Goal: Task Accomplishment & Management: Complete application form

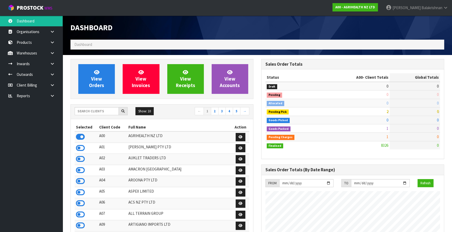
scroll to position [395, 191]
click at [93, 108] on input "text" at bounding box center [97, 111] width 44 height 8
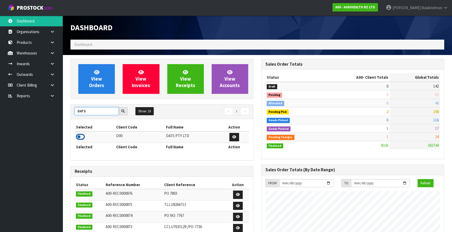
type input "DATS"
click at [83, 135] on icon at bounding box center [80, 137] width 9 height 8
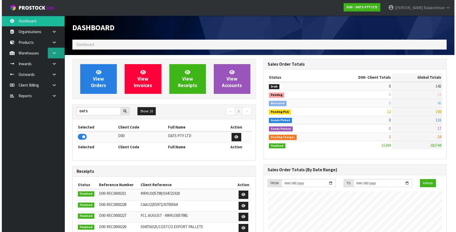
scroll to position [406, 191]
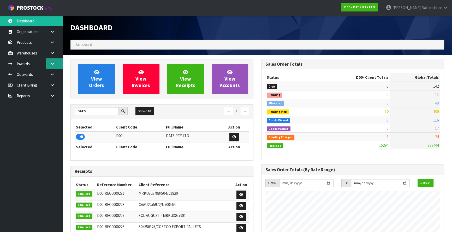
click at [52, 63] on icon at bounding box center [52, 64] width 5 height 4
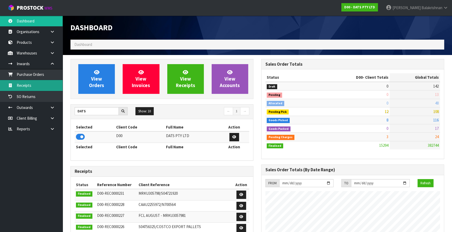
click at [51, 86] on link "Receipts" at bounding box center [31, 85] width 63 height 11
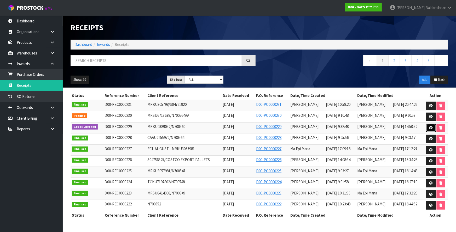
click at [428, 128] on link at bounding box center [431, 128] width 10 height 8
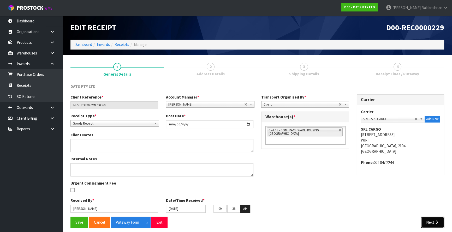
click at [441, 222] on button "Next" at bounding box center [432, 222] width 23 height 11
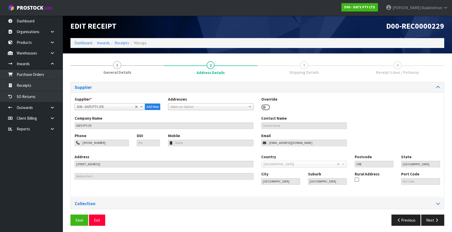
scroll to position [3, 0]
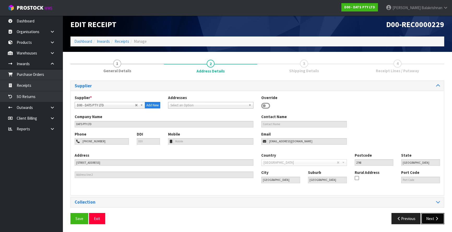
click at [440, 218] on button "Next" at bounding box center [432, 218] width 23 height 11
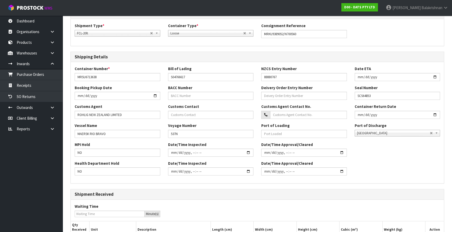
scroll to position [119, 0]
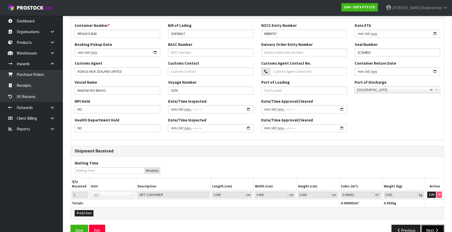
click at [436, 229] on icon "button" at bounding box center [437, 231] width 5 height 4
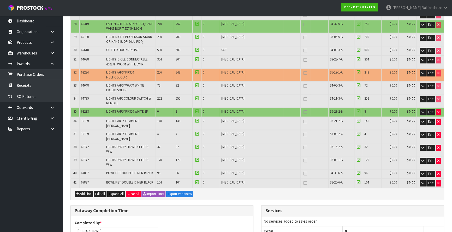
scroll to position [392, 0]
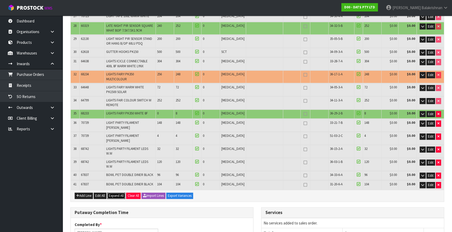
click at [122, 194] on span "Expand All" at bounding box center [116, 196] width 15 height 4
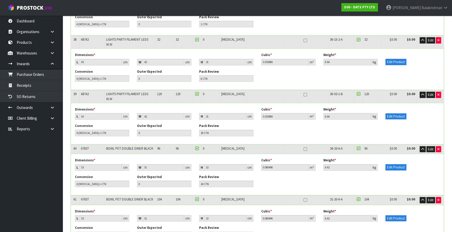
scroll to position [2136, 0]
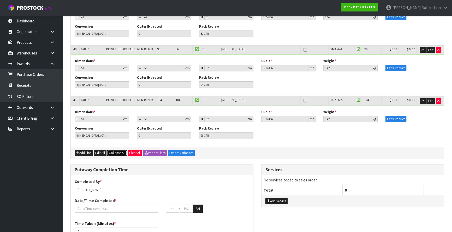
click at [118, 151] on span "Collapse All" at bounding box center [117, 153] width 16 height 4
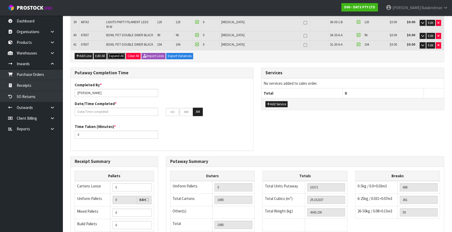
scroll to position [559, 0]
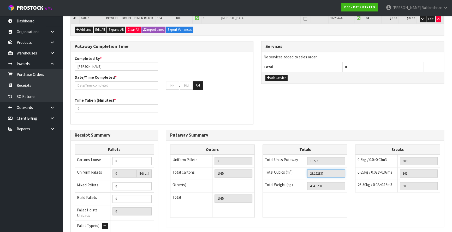
drag, startPoint x: 329, startPoint y: 125, endPoint x: 262, endPoint y: 118, distance: 67.5
click at [262, 145] on div "Totals Total Units Putaway 10272 Total Cubics (m³) 29.152337 Total Weight (kg) …" at bounding box center [305, 184] width 93 height 79
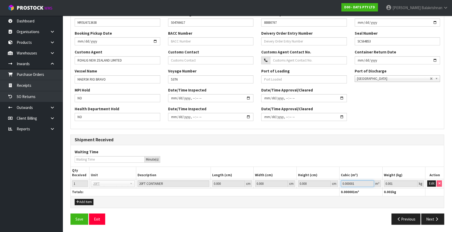
drag, startPoint x: 357, startPoint y: 183, endPoint x: 298, endPoint y: 188, distance: 59.2
click at [298, 188] on table "Qty Received Unit Description Length (cm) Width (cm) Height (cm) Cubic (m³) Wei…" at bounding box center [257, 181] width 373 height 29
click at [434, 184] on button "Edit" at bounding box center [431, 184] width 9 height 6
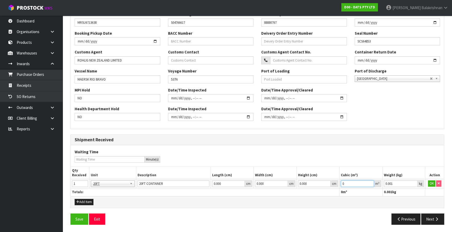
paste input "29.152337"
type input "29.152337"
click at [431, 184] on button "OK" at bounding box center [431, 184] width 7 height 6
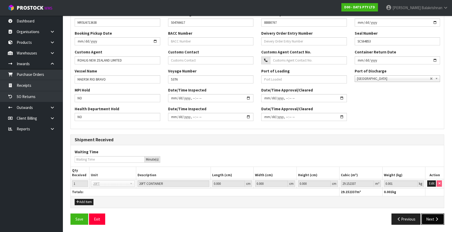
click at [430, 221] on button "Next" at bounding box center [432, 219] width 23 height 11
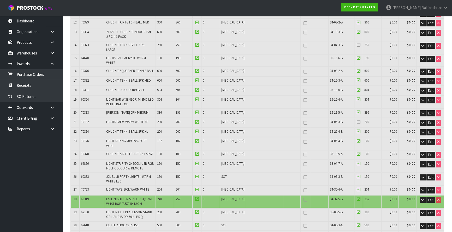
scroll to position [559, 0]
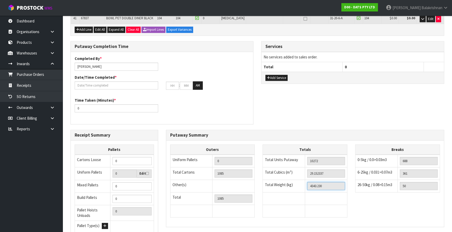
drag, startPoint x: 336, startPoint y: 138, endPoint x: 290, endPoint y: 138, distance: 46.5
click at [290, 180] on tr "Total Weight (kg) 4343.230" at bounding box center [305, 186] width 85 height 13
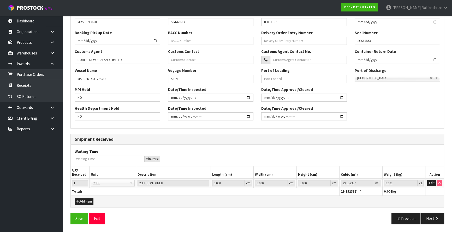
scroll to position [130, 0]
click at [432, 182] on button "Edit" at bounding box center [431, 184] width 9 height 6
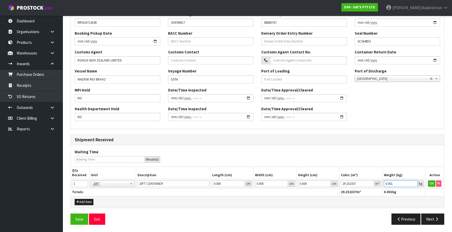
drag, startPoint x: 398, startPoint y: 185, endPoint x: 345, endPoint y: 181, distance: 53.6
click at [345, 181] on tr "1 20FT 20FT 20FT CONTAINER 0.000 cm 0.000 cm 0.000 cm 29.152337 m³ 0.001 kg OK" at bounding box center [257, 183] width 373 height 9
paste input "4343.23"
type input "4343.23"
click at [430, 181] on button "OK" at bounding box center [431, 184] width 7 height 6
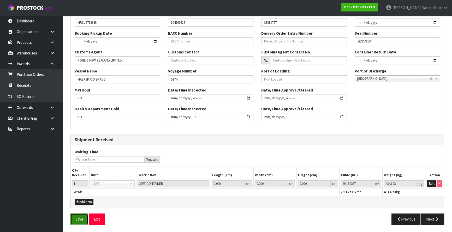
click at [79, 217] on button "Save" at bounding box center [80, 219] width 18 height 11
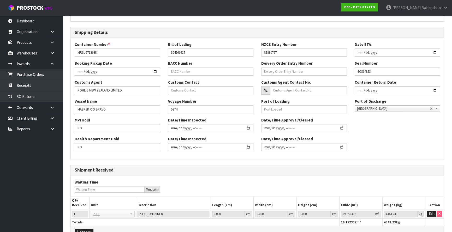
scroll to position [149, 0]
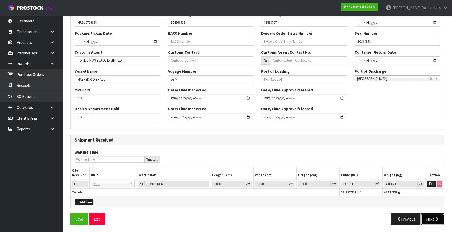
click at [439, 214] on button "Next" at bounding box center [432, 219] width 23 height 11
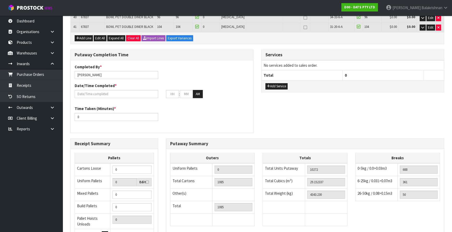
scroll to position [578, 0]
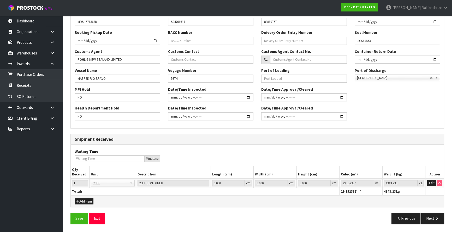
scroll to position [149, 0]
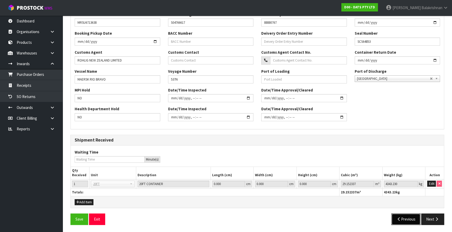
click at [412, 219] on button "Previous" at bounding box center [406, 219] width 29 height 11
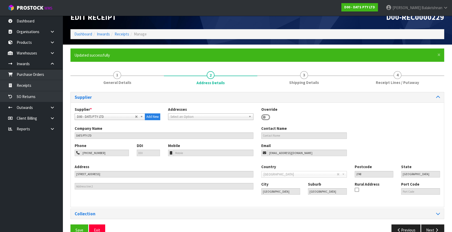
scroll to position [0, 0]
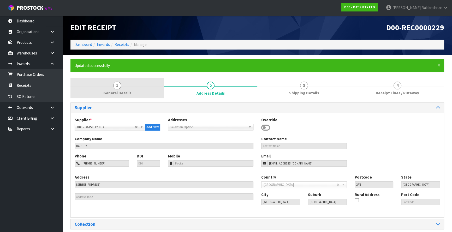
click at [110, 93] on span "General Details" at bounding box center [117, 92] width 28 height 5
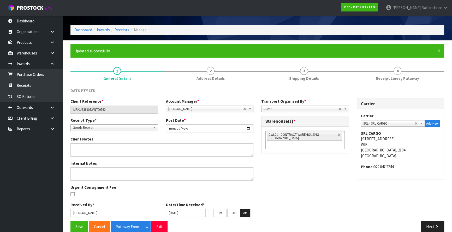
scroll to position [22, 0]
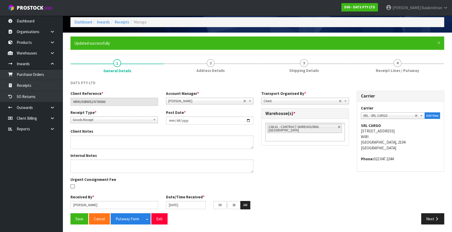
click at [87, 130] on label "Client Notes" at bounding box center [82, 131] width 23 height 5
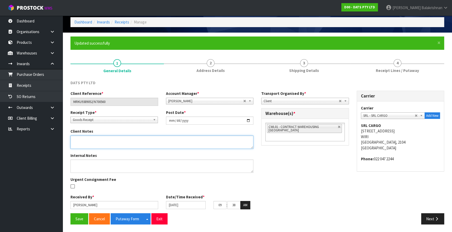
click at [89, 138] on textarea at bounding box center [162, 142] width 183 height 13
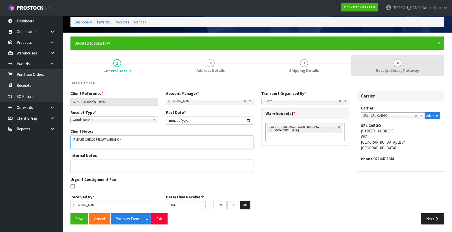
type textarea "PLEASE CHECK BELOW VARIATION"
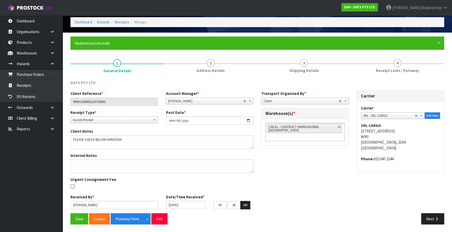
drag, startPoint x: 404, startPoint y: 64, endPoint x: 318, endPoint y: 139, distance: 114.4
click at [405, 64] on link "4 Receipt Lines / Putaway" at bounding box center [397, 65] width 93 height 21
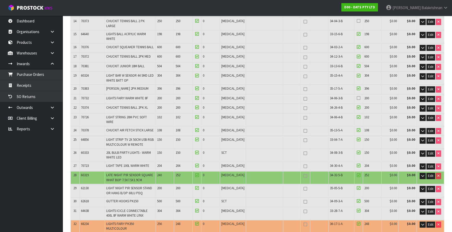
scroll to position [331, 0]
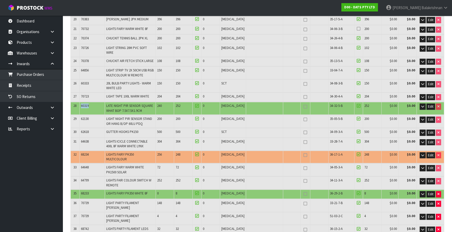
drag, startPoint x: 81, startPoint y: 78, endPoint x: 91, endPoint y: 78, distance: 10.0
click at [91, 102] on td "60319" at bounding box center [92, 108] width 26 height 13
copy span "60319"
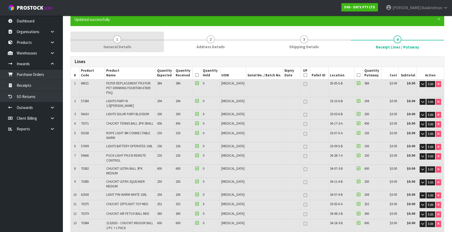
click at [118, 47] on span "General Details" at bounding box center [117, 46] width 28 height 5
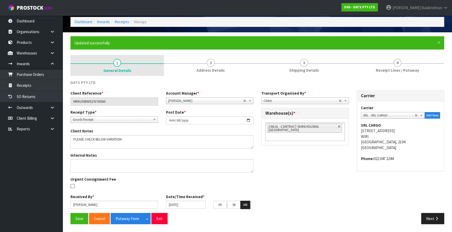
scroll to position [22, 0]
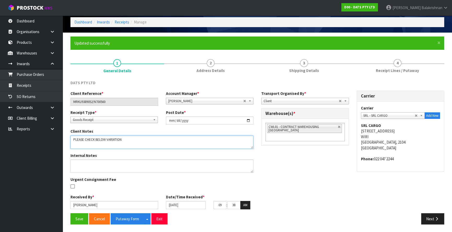
click at [106, 142] on textarea at bounding box center [162, 142] width 183 height 13
click at [94, 146] on textarea at bounding box center [162, 142] width 183 height 13
click at [136, 139] on textarea at bounding box center [162, 142] width 183 height 13
paste textarea "60319"
drag, startPoint x: 147, startPoint y: 145, endPoint x: 74, endPoint y: 148, distance: 73.7
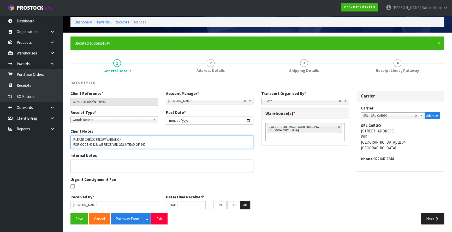
click at [74, 148] on textarea at bounding box center [162, 142] width 183 height 13
click at [149, 145] on textarea at bounding box center [162, 142] width 183 height 13
paste textarea "FOR CODE 60319: WE RECEIVED 252 INTEAD OF 240"
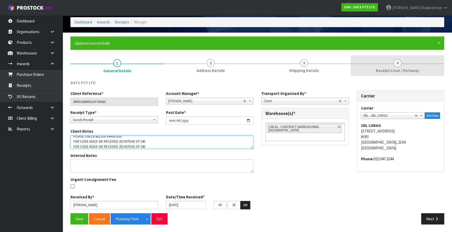
type textarea "PLEASE CHECK BELOW VARIATION FOR CODE 60319: WE RECEIVED 252 INTEAD OF 240 FOR …"
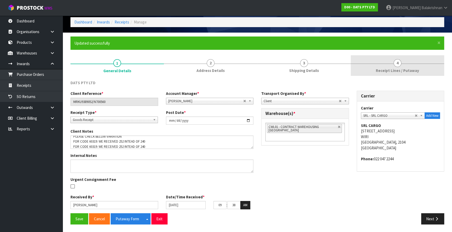
click at [391, 65] on link "4 Receipt Lines / Putaway" at bounding box center [397, 65] width 93 height 21
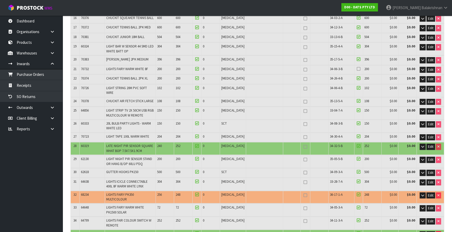
scroll to position [331, 0]
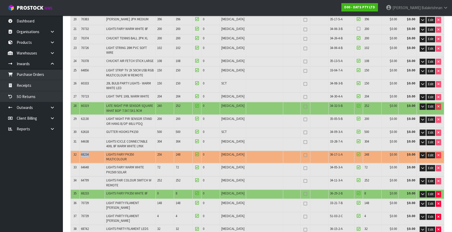
drag, startPoint x: 89, startPoint y: 126, endPoint x: 80, endPoint y: 126, distance: 9.7
click at [80, 151] on tr "32 68234 LIGHTS FAIRY PK350 MULTICOLOUR 256 248 0 PCE 36-17-1-A 248 $0.00 $0.00…" at bounding box center [257, 157] width 373 height 13
copy tr "68234"
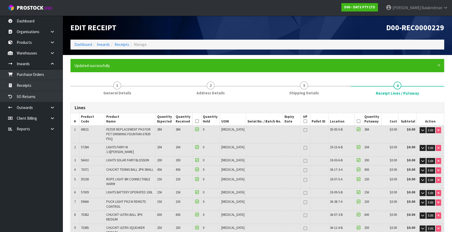
scroll to position [0, 0]
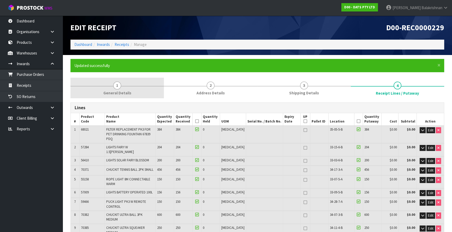
click at [110, 93] on span "General Details" at bounding box center [117, 92] width 28 height 5
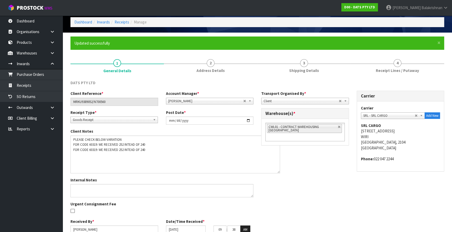
drag, startPoint x: 250, startPoint y: 147, endPoint x: 202, endPoint y: 176, distance: 56.3
click at [278, 172] on textarea at bounding box center [176, 155] width 210 height 38
drag, startPoint x: 96, startPoint y: 149, endPoint x: 89, endPoint y: 151, distance: 8.0
click at [89, 151] on textarea at bounding box center [176, 155] width 210 height 39
paste textarea "68234"
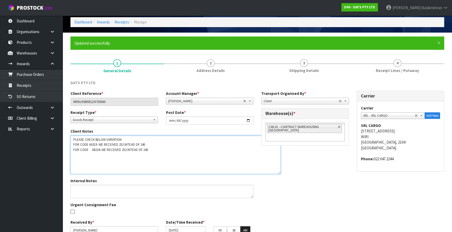
click at [124, 150] on textarea at bounding box center [176, 155] width 210 height 39
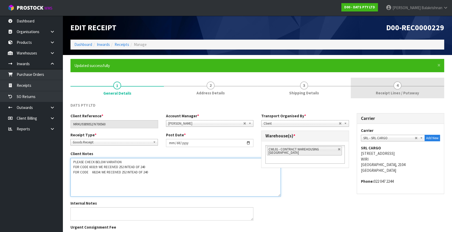
type textarea "PLEASE CHECK BELOW VARIATION FOR CODE 60319: WE RECEIVED 252 INTEAD OF 240 FOR …"
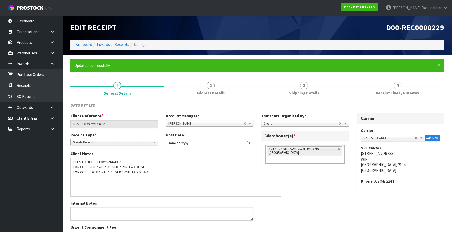
drag, startPoint x: 420, startPoint y: 82, endPoint x: 362, endPoint y: 119, distance: 68.5
click at [420, 82] on link "4 Receipt Lines / Putaway" at bounding box center [397, 88] width 93 height 21
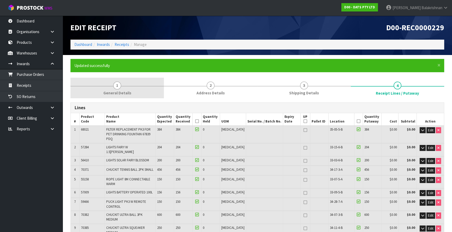
click at [135, 92] on link "1 General Details" at bounding box center [117, 88] width 93 height 21
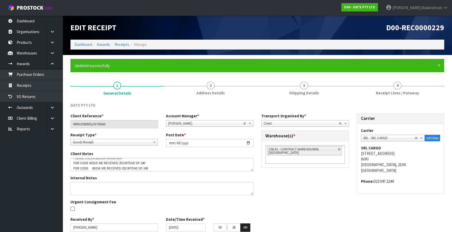
scroll to position [5, 0]
click at [125, 166] on textarea at bounding box center [162, 164] width 183 height 13
click at [150, 167] on textarea at bounding box center [162, 164] width 183 height 13
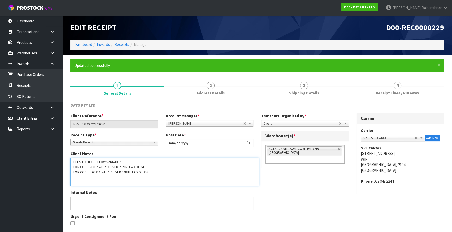
drag, startPoint x: 252, startPoint y: 170, endPoint x: 258, endPoint y: 186, distance: 17.1
click at [258, 186] on textarea at bounding box center [165, 172] width 189 height 28
drag, startPoint x: 152, startPoint y: 171, endPoint x: 71, endPoint y: 175, distance: 80.8
click at [71, 175] on textarea at bounding box center [165, 172] width 189 height 29
click at [151, 173] on textarea at bounding box center [165, 172] width 189 height 29
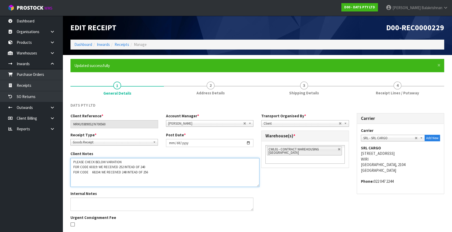
paste textarea "FOR CODE 68234: WE RECEIVED 248 INTEAD OF 256"
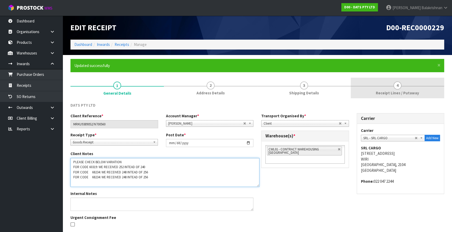
type textarea "PLEASE CHECK BELOW VARIATION FOR CODE 60319: WE RECEIVED 252 INTEAD OF 240 FOR …"
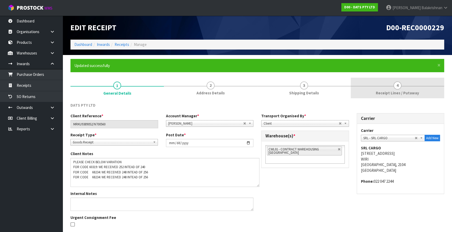
click at [428, 82] on link "4 Receipt Lines / Putaway" at bounding box center [397, 88] width 93 height 21
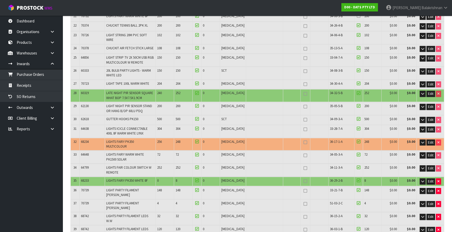
scroll to position [356, 0]
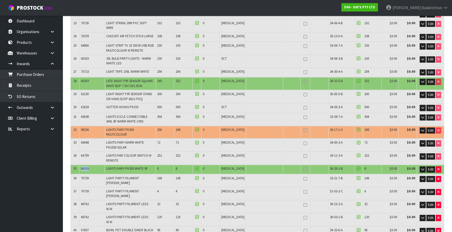
drag, startPoint x: 93, startPoint y: 138, endPoint x: 81, endPoint y: 139, distance: 11.5
click at [81, 165] on td "68233" at bounding box center [92, 169] width 26 height 9
copy span "68233"
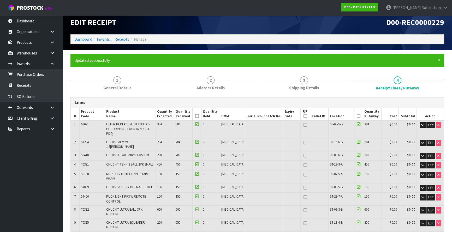
scroll to position [0, 0]
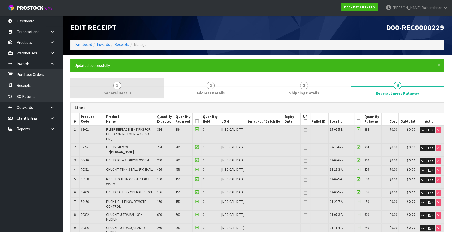
click at [120, 87] on link "1 General Details" at bounding box center [117, 88] width 93 height 21
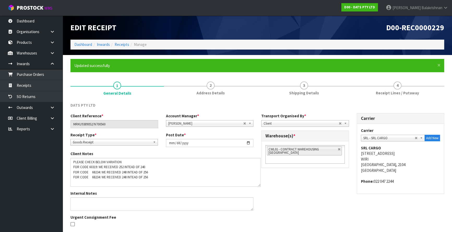
drag, startPoint x: 252, startPoint y: 169, endPoint x: 265, endPoint y: 193, distance: 27.5
click at [261, 187] on textarea at bounding box center [166, 172] width 190 height 29
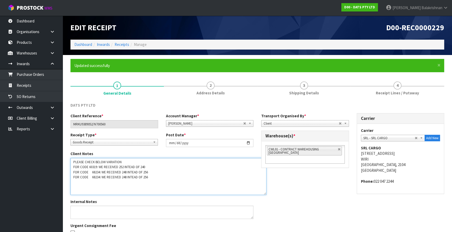
drag, startPoint x: 149, startPoint y: 177, endPoint x: 84, endPoint y: 181, distance: 64.6
click at [83, 182] on textarea at bounding box center [169, 176] width 196 height 37
click at [97, 177] on textarea at bounding box center [169, 176] width 196 height 37
click at [98, 178] on textarea at bounding box center [169, 176] width 196 height 37
paste textarea "68233"
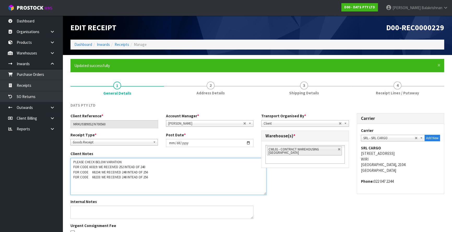
click at [123, 177] on textarea at bounding box center [169, 176] width 196 height 37
click at [145, 177] on textarea at bounding box center [169, 176] width 196 height 37
paste textarea "68233"
drag, startPoint x: 99, startPoint y: 178, endPoint x: 73, endPoint y: 179, distance: 26.4
click at [73, 179] on textarea at bounding box center [169, 176] width 196 height 37
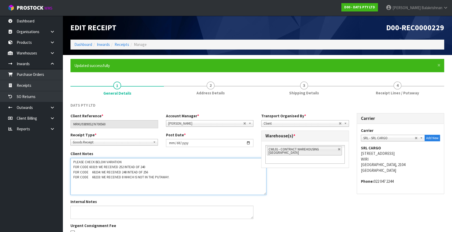
click at [76, 183] on textarea at bounding box center [169, 176] width 196 height 37
paste textarea "FOR CODE 68233:"
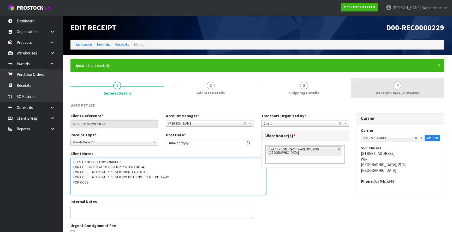
type textarea "PLEASE CHECK BELOW VARIATION FOR CODE 60319: WE RECEIVED 252 INTEAD OF 240 FOR …"
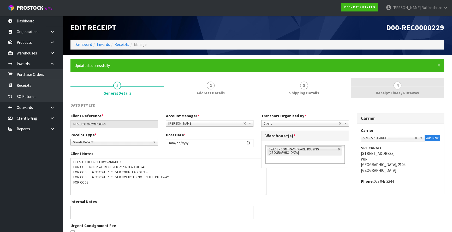
click at [388, 87] on link "4 Receipt Lines / Putaway" at bounding box center [397, 88] width 93 height 21
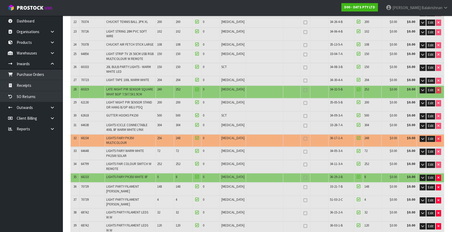
scroll to position [356, 0]
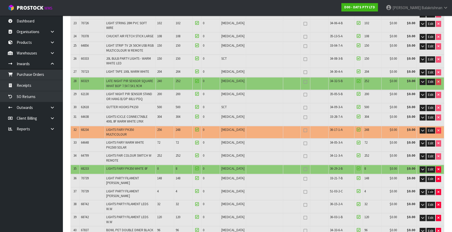
click at [431, 190] on span "Edit" at bounding box center [430, 192] width 5 height 4
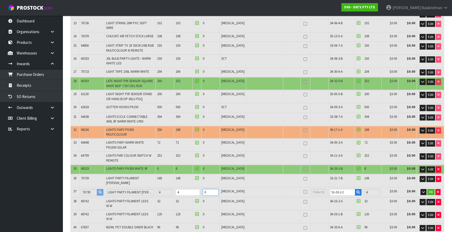
click at [218, 189] on input "0" at bounding box center [211, 192] width 16 height 7
type input "4"
click at [431, 190] on span "OK" at bounding box center [431, 192] width 4 height 4
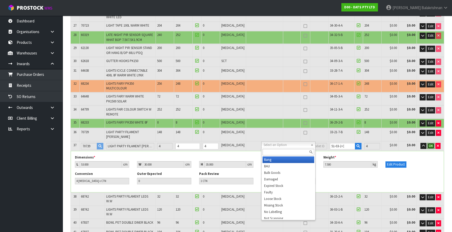
scroll to position [403, 0]
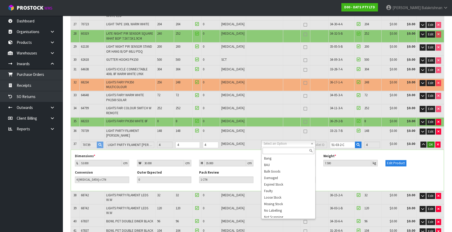
click at [275, 151] on input "text" at bounding box center [289, 151] width 52 height 7
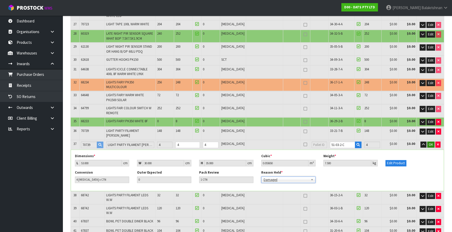
click at [290, 171] on div "Conversion 4 PCE x CTN Outer Expected 0 Pack Review 1 CTN Reason Held * Bang BA…" at bounding box center [257, 179] width 373 height 16
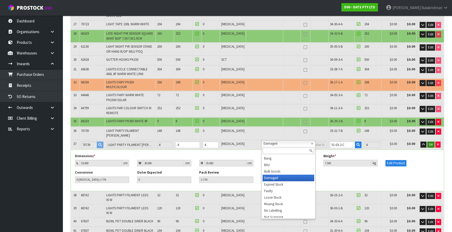
click at [286, 150] on input "text" at bounding box center [289, 151] width 52 height 7
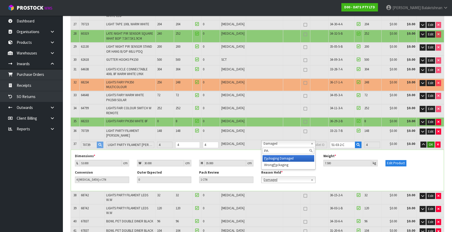
type input "PA"
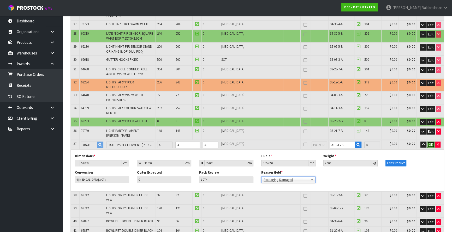
click at [431, 143] on span "OK" at bounding box center [431, 145] width 4 height 4
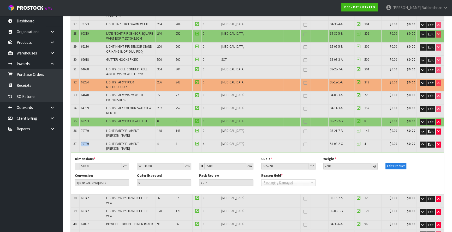
drag, startPoint x: 94, startPoint y: 107, endPoint x: 81, endPoint y: 107, distance: 13.1
click at [81, 140] on td "70739" at bounding box center [92, 146] width 26 height 13
copy span "70739"
click at [421, 143] on icon "button" at bounding box center [422, 144] width 3 height 3
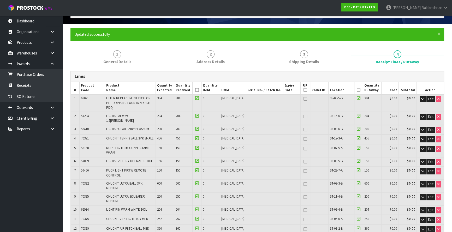
scroll to position [0, 0]
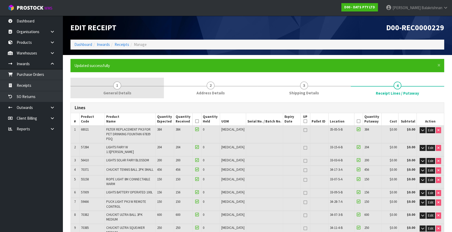
click at [123, 94] on span "General Details" at bounding box center [117, 92] width 28 height 5
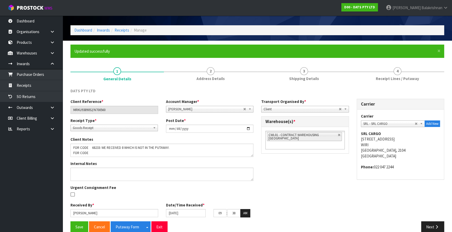
scroll to position [22, 0]
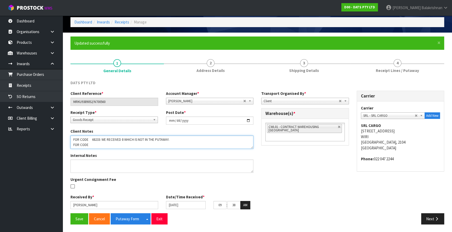
click at [96, 145] on textarea at bounding box center [162, 142] width 183 height 13
paste textarea "70739"
type textarea "PLEASE CHECK BELOW VARIATION FOR CODE 60319: WE RECEIVED 252 INTEAD OF 240 FOR …"
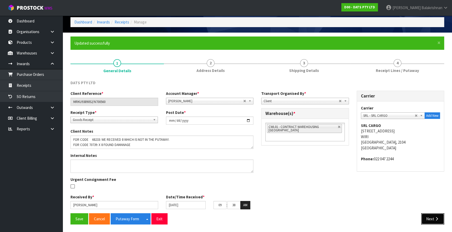
click at [431, 218] on button "Next" at bounding box center [432, 219] width 23 height 11
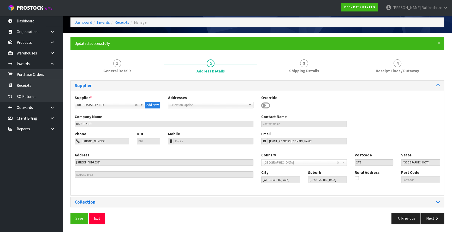
scroll to position [22, 0]
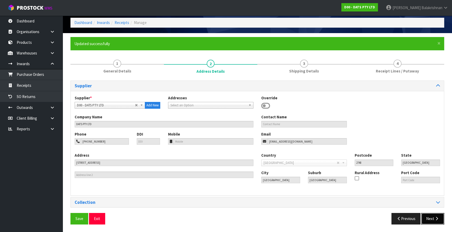
click at [436, 219] on icon "button" at bounding box center [437, 219] width 5 height 4
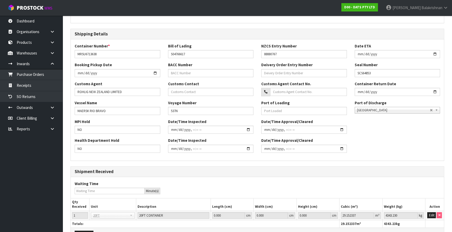
scroll to position [149, 0]
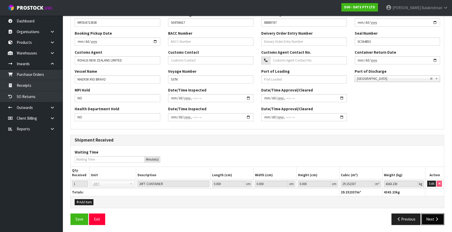
click at [431, 219] on button "Next" at bounding box center [432, 219] width 23 height 11
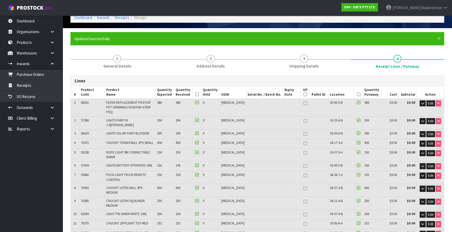
scroll to position [0, 0]
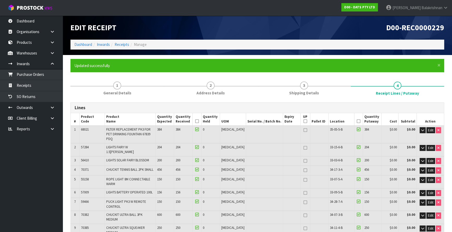
click at [357, 121] on icon at bounding box center [359, 121] width 4 height 0
click at [199, 122] on icon at bounding box center [197, 121] width 4 height 0
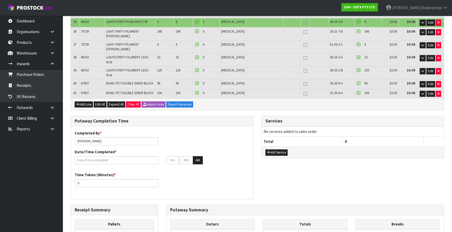
scroll to position [522, 0]
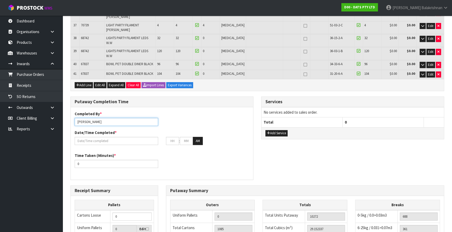
click at [110, 118] on input "[PERSON_NAME]" at bounding box center [117, 122] width 84 height 8
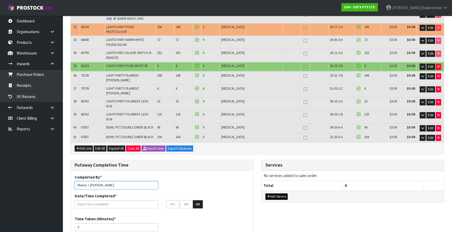
scroll to position [435, 0]
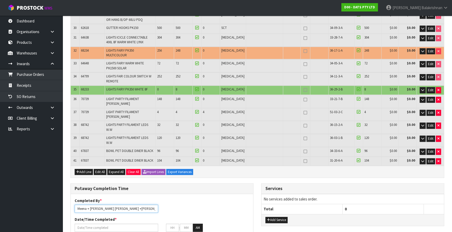
click at [111, 205] on input "Meena + James+ John +raj" at bounding box center [117, 209] width 84 height 8
type input "Meena + James+ Raj"
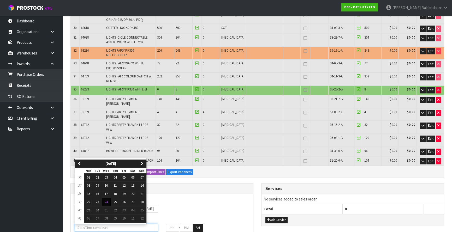
click at [113, 224] on input "text" at bounding box center [117, 228] width 84 height 8
click at [124, 198] on div "Completed By * Meena + James+ Raj Date/Time Completed * previous September 2025…" at bounding box center [162, 217] width 183 height 38
click at [126, 224] on input "text" at bounding box center [117, 228] width 84 height 8
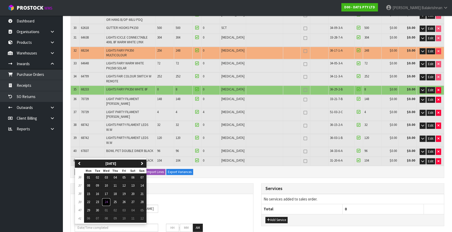
click at [108, 200] on span "24" at bounding box center [106, 202] width 3 height 4
type input "24/09/2025"
type input "12"
type input "00"
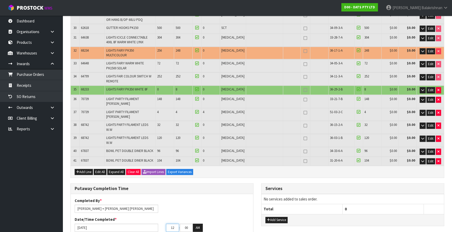
click at [175, 224] on input "12" at bounding box center [172, 228] width 13 height 8
type input "1"
type input "24/09/2025"
type input "03"
click at [190, 224] on input "00" at bounding box center [186, 228] width 13 height 8
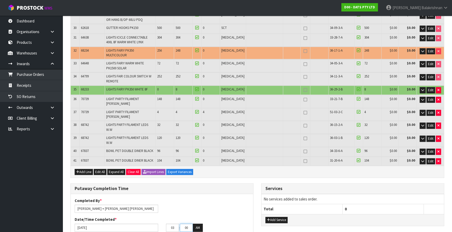
type input "0"
type input "24/09/2025"
type input "26"
click at [196, 224] on button "AM" at bounding box center [198, 228] width 10 height 8
click at [114, 224] on input "24/09/2025" at bounding box center [117, 228] width 84 height 8
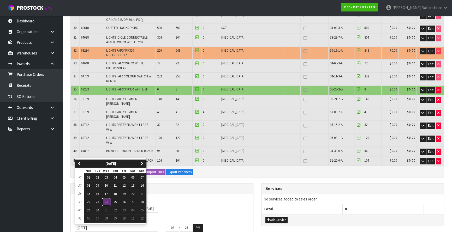
click at [104, 198] on button "24" at bounding box center [106, 202] width 9 height 8
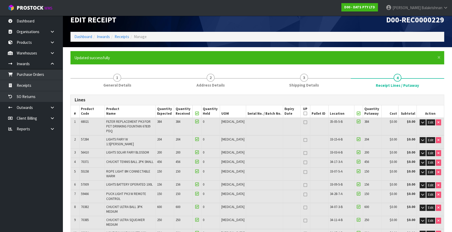
scroll to position [0, 0]
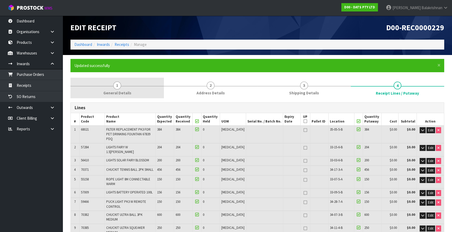
click at [121, 84] on link "1 General Details" at bounding box center [117, 88] width 93 height 21
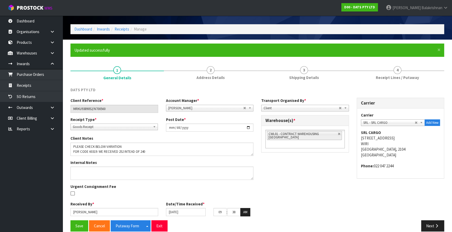
scroll to position [22, 0]
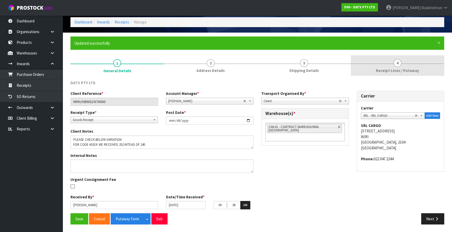
click at [407, 60] on link "4 Receipt Lines / Putaway" at bounding box center [397, 65] width 93 height 21
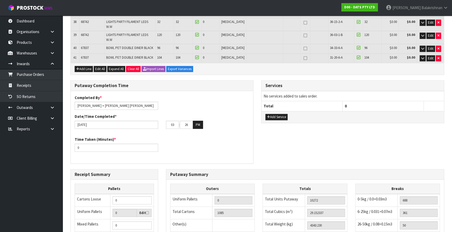
scroll to position [568, 0]
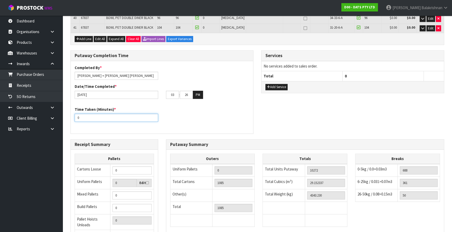
click at [93, 114] on input "0" at bounding box center [117, 118] width 84 height 8
type input "9"
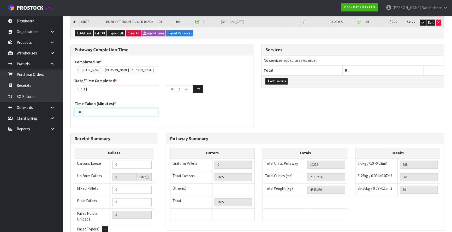
scroll to position [578, 0]
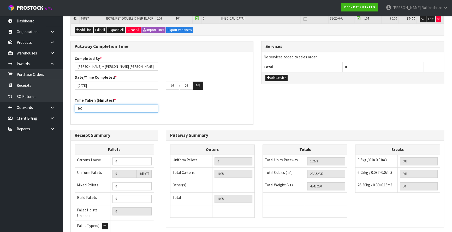
type input "900"
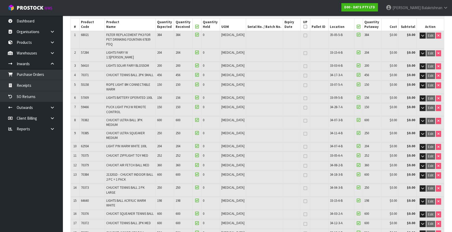
scroll to position [0, 0]
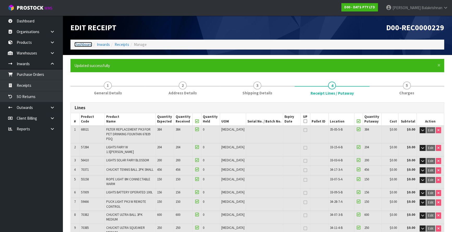
click at [85, 45] on link "Dashboard" at bounding box center [83, 44] width 18 height 5
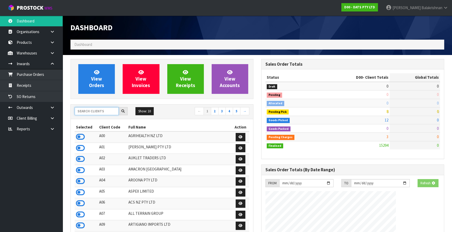
click at [98, 114] on input "text" at bounding box center [97, 111] width 44 height 8
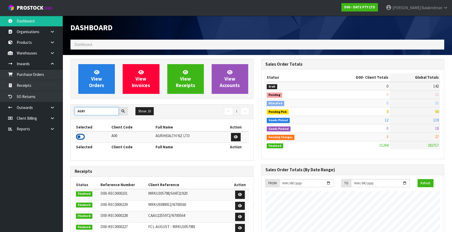
type input "AGRI"
click at [83, 138] on icon at bounding box center [80, 137] width 9 height 8
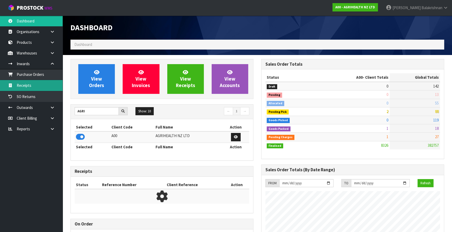
scroll to position [395, 191]
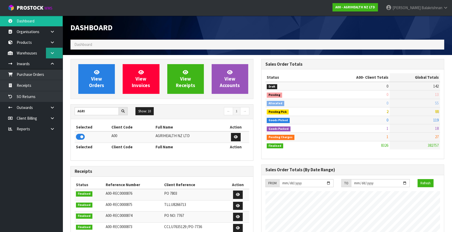
click at [49, 55] on link at bounding box center [54, 53] width 17 height 11
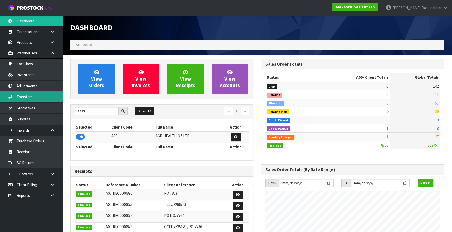
click at [37, 97] on link "Transfers" at bounding box center [31, 97] width 63 height 11
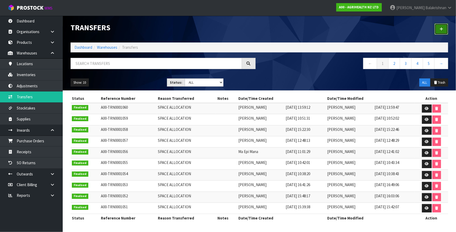
click at [440, 30] on icon at bounding box center [441, 29] width 4 height 4
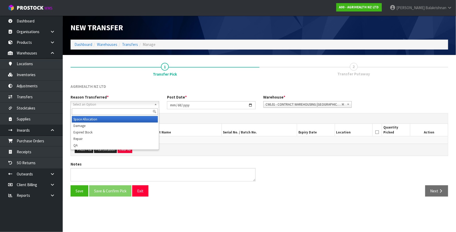
click at [104, 104] on span "Select an Option" at bounding box center [112, 105] width 79 height 6
click at [103, 120] on li "Space Allocation" at bounding box center [115, 119] width 86 height 7
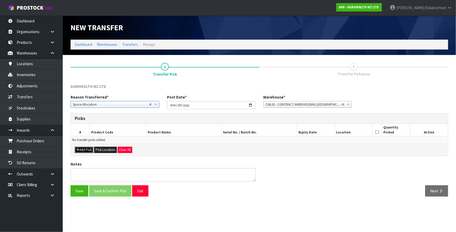
click at [84, 149] on button "Add Pick" at bounding box center [84, 150] width 19 height 6
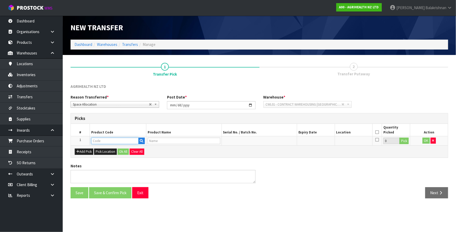
click at [102, 139] on input "text" at bounding box center [114, 141] width 47 height 7
type input "9102"
type input "MASTATEST NZP2 PACK (BP, CLX, L/N)"
type input "9102"
click at [406, 142] on button "Pick" at bounding box center [403, 141] width 9 height 7
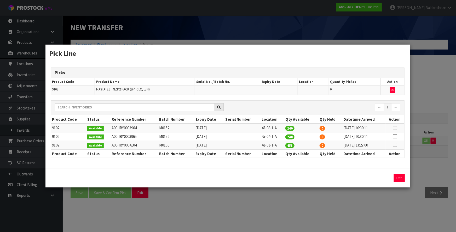
click at [396, 145] on icon at bounding box center [394, 145] width 4 height 0
click at [378, 178] on button "Assign Pick" at bounding box center [381, 178] width 21 height 8
type input "453"
click at [381, 207] on div "Pick Line Picks Product Code Product Name Serial No. / Batch No. Expiry Date Lo…" at bounding box center [228, 116] width 456 height 232
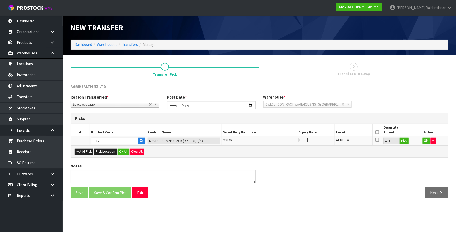
click at [376, 132] on icon at bounding box center [377, 132] width 4 height 0
click at [428, 141] on button "OK" at bounding box center [425, 141] width 7 height 6
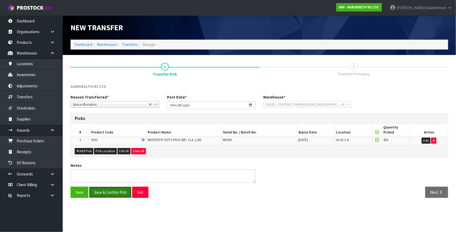
click at [119, 192] on button "Save & Confirm Pick" at bounding box center [110, 192] width 42 height 11
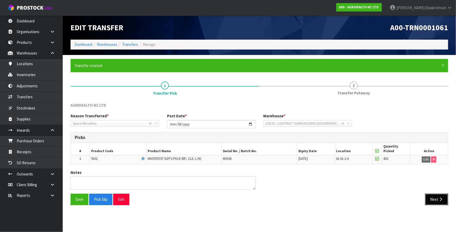
click at [436, 200] on button "Next" at bounding box center [436, 199] width 23 height 11
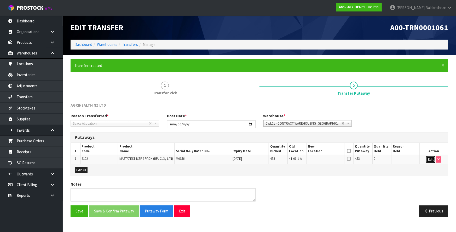
click at [430, 159] on button "Edit" at bounding box center [430, 160] width 9 height 6
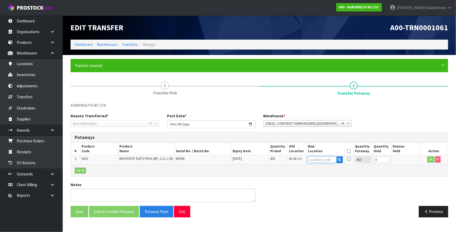
click at [313, 161] on input "text" at bounding box center [322, 160] width 28 height 7
type input "45-01-1-A"
click at [430, 159] on button "OK" at bounding box center [430, 160] width 7 height 6
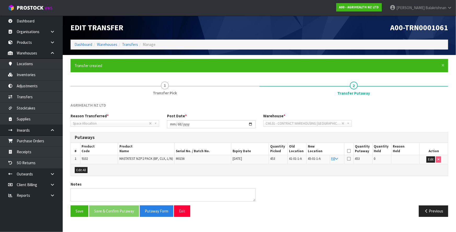
click at [350, 151] on icon at bounding box center [349, 151] width 4 height 0
click at [127, 209] on button "Save & Confirm Putaway" at bounding box center [114, 211] width 50 height 11
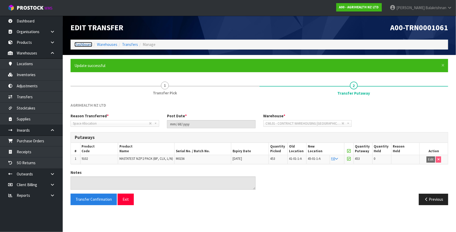
click at [84, 43] on link "Dashboard" at bounding box center [83, 44] width 18 height 5
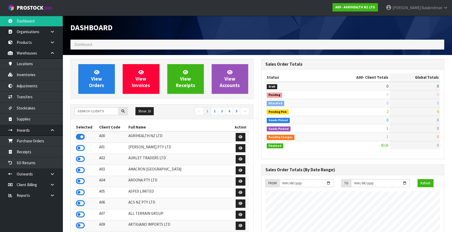
scroll to position [395, 191]
click at [102, 110] on input "text" at bounding box center [97, 111] width 44 height 8
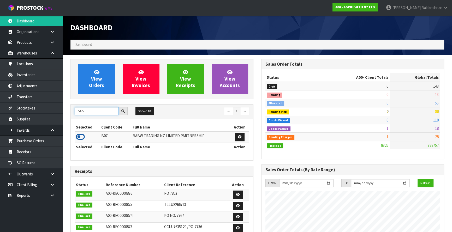
type input "BAB"
click at [78, 138] on icon at bounding box center [80, 137] width 9 height 8
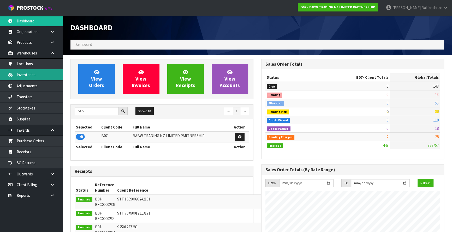
click at [35, 74] on link "Inventories" at bounding box center [31, 74] width 63 height 11
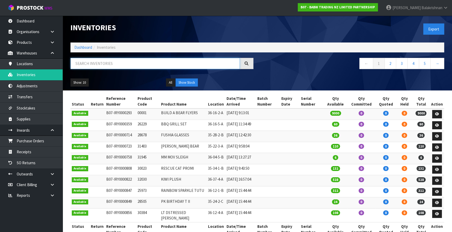
click at [121, 65] on input "text" at bounding box center [155, 63] width 169 height 11
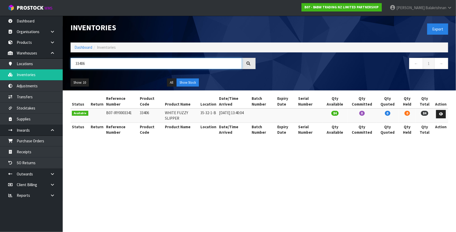
type input "33406"
click at [138, 114] on td "33406" at bounding box center [150, 116] width 25 height 14
copy td "33406"
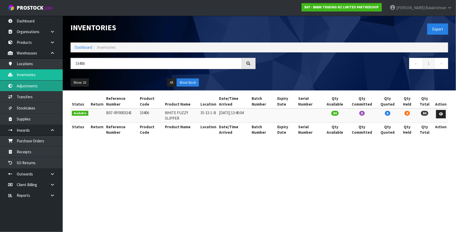
drag, startPoint x: 43, startPoint y: 86, endPoint x: 46, endPoint y: 85, distance: 3.2
click at [43, 86] on link "Adjustments" at bounding box center [31, 86] width 63 height 11
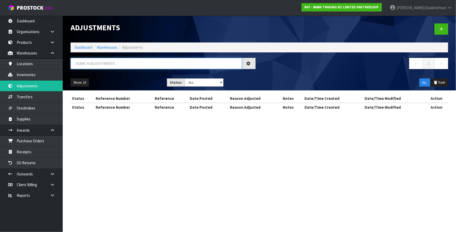
click at [83, 65] on input "text" at bounding box center [156, 63] width 171 height 11
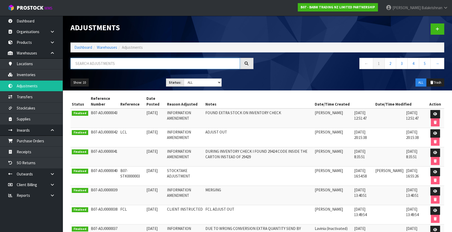
paste input "33406"
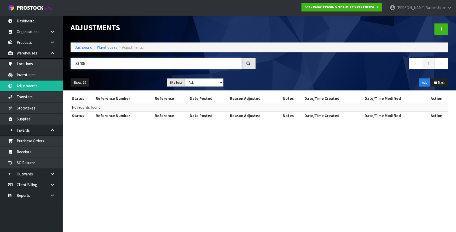
type input "33406"
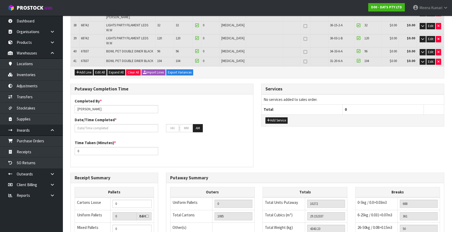
scroll to position [578, 0]
